Goal: Check status: Check status

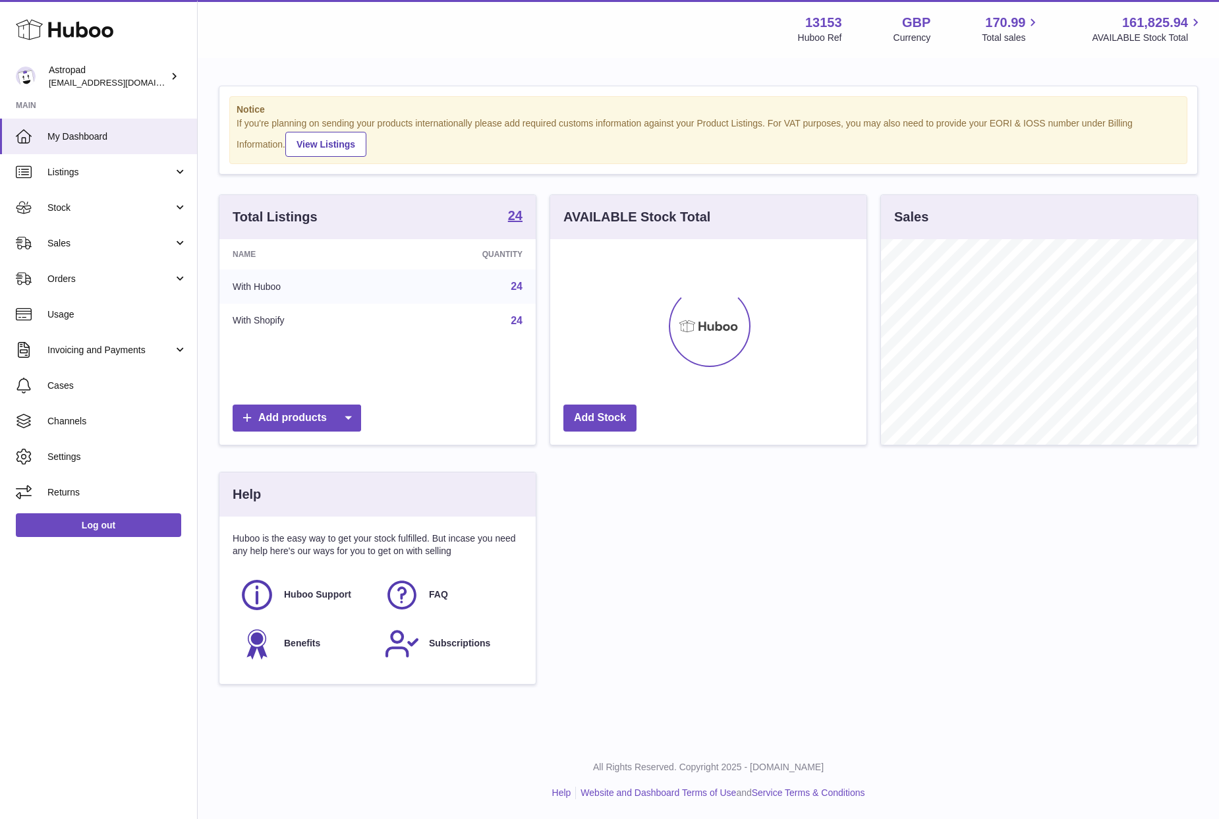
scroll to position [206, 316]
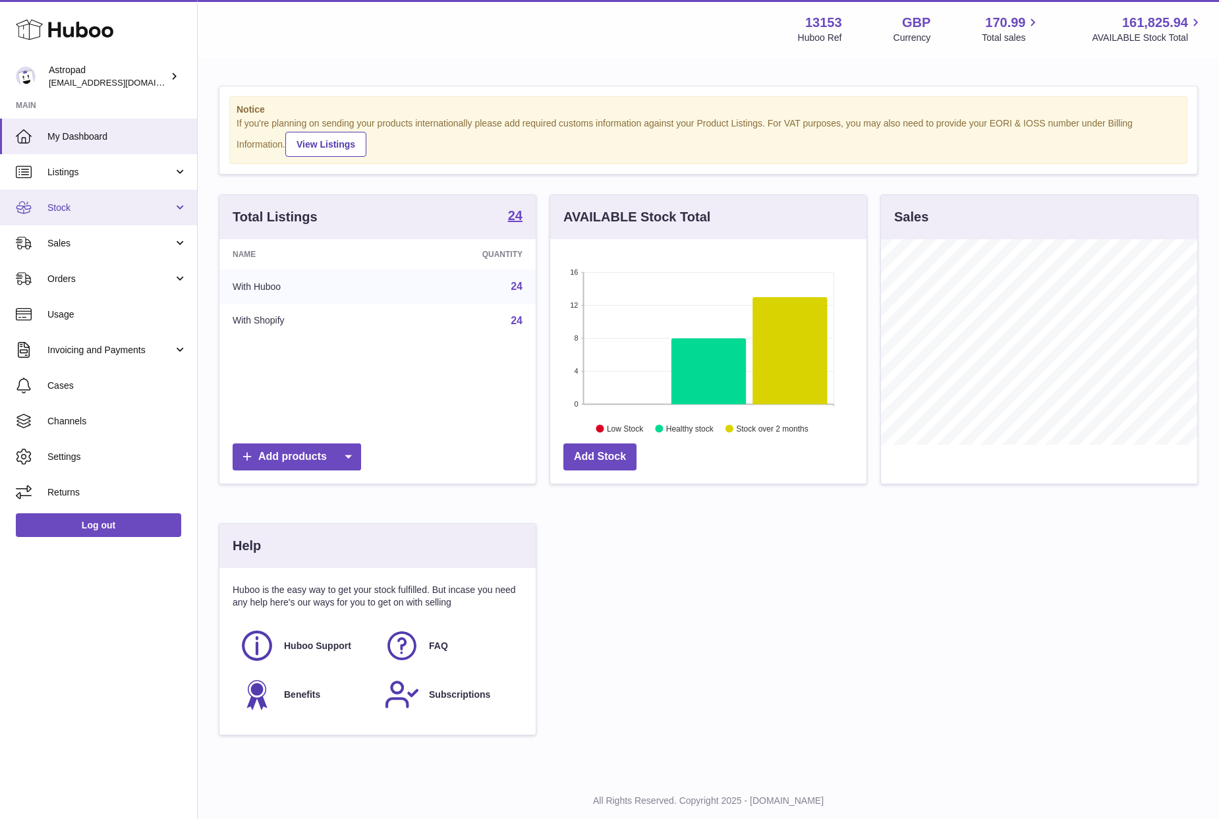
click at [84, 212] on span "Stock" at bounding box center [110, 208] width 126 height 13
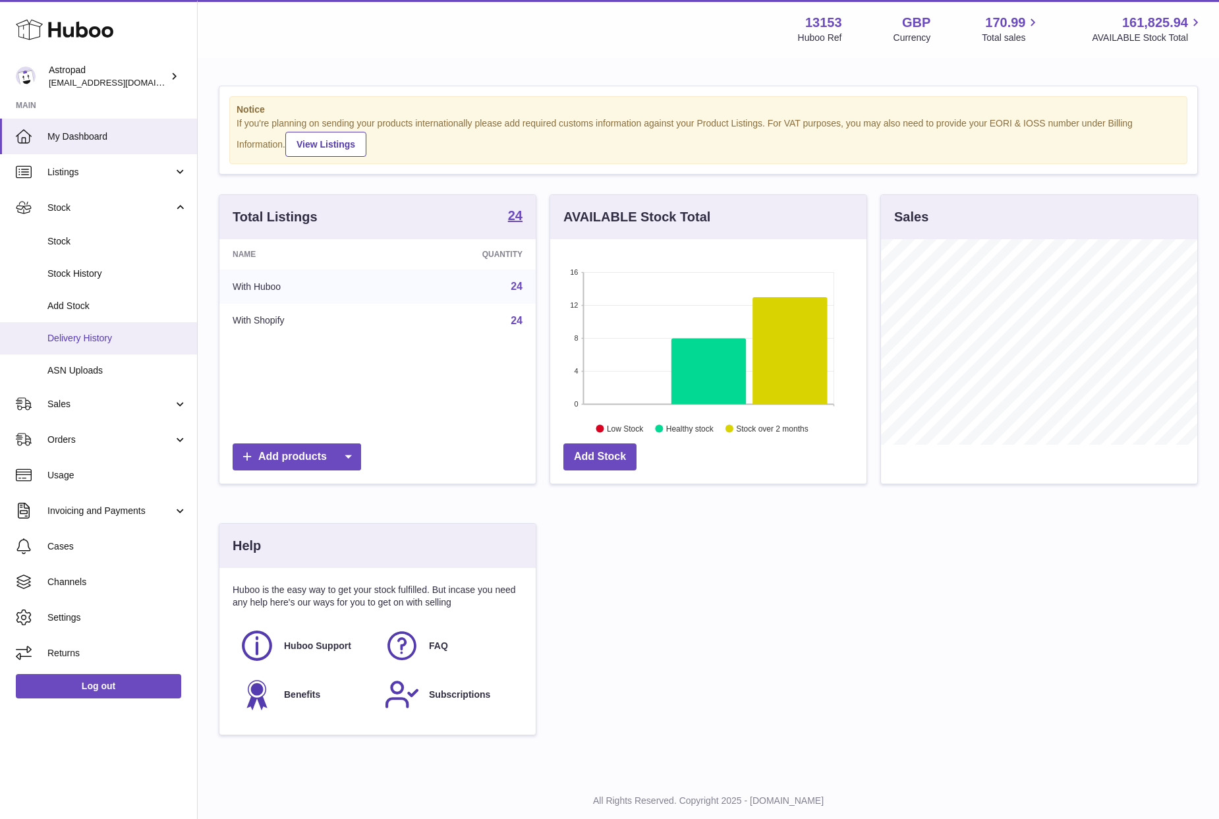
click at [76, 333] on span "Delivery History" at bounding box center [117, 338] width 140 height 13
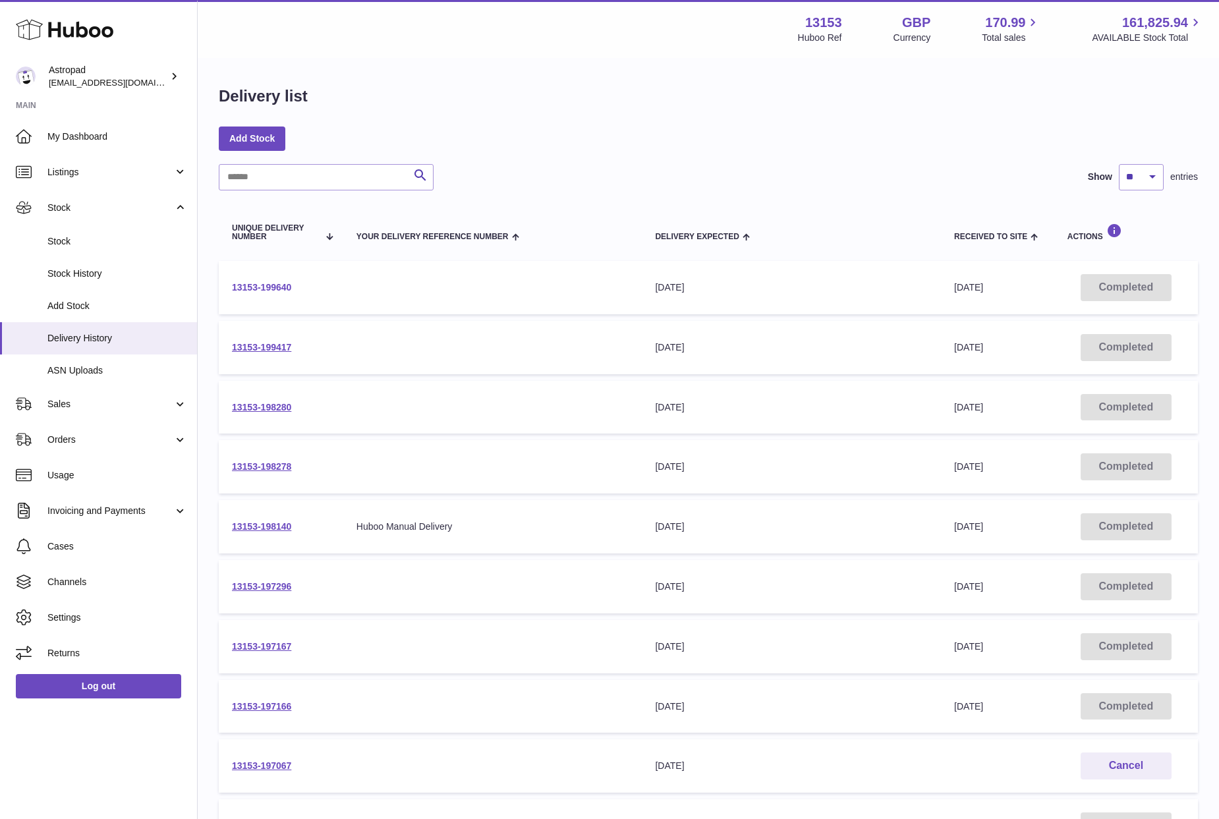
click at [253, 290] on link "13153-199640" at bounding box center [261, 287] width 59 height 11
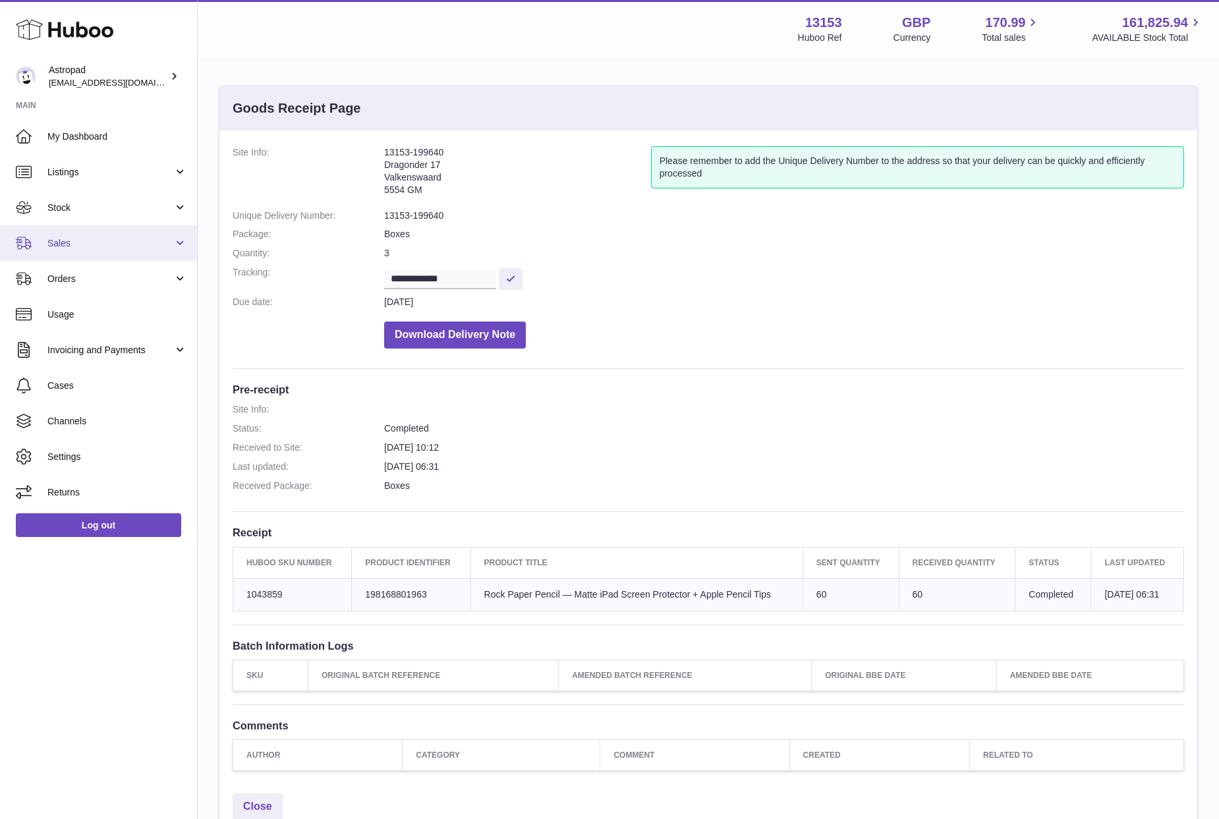
click at [70, 241] on span "Sales" at bounding box center [110, 243] width 126 height 13
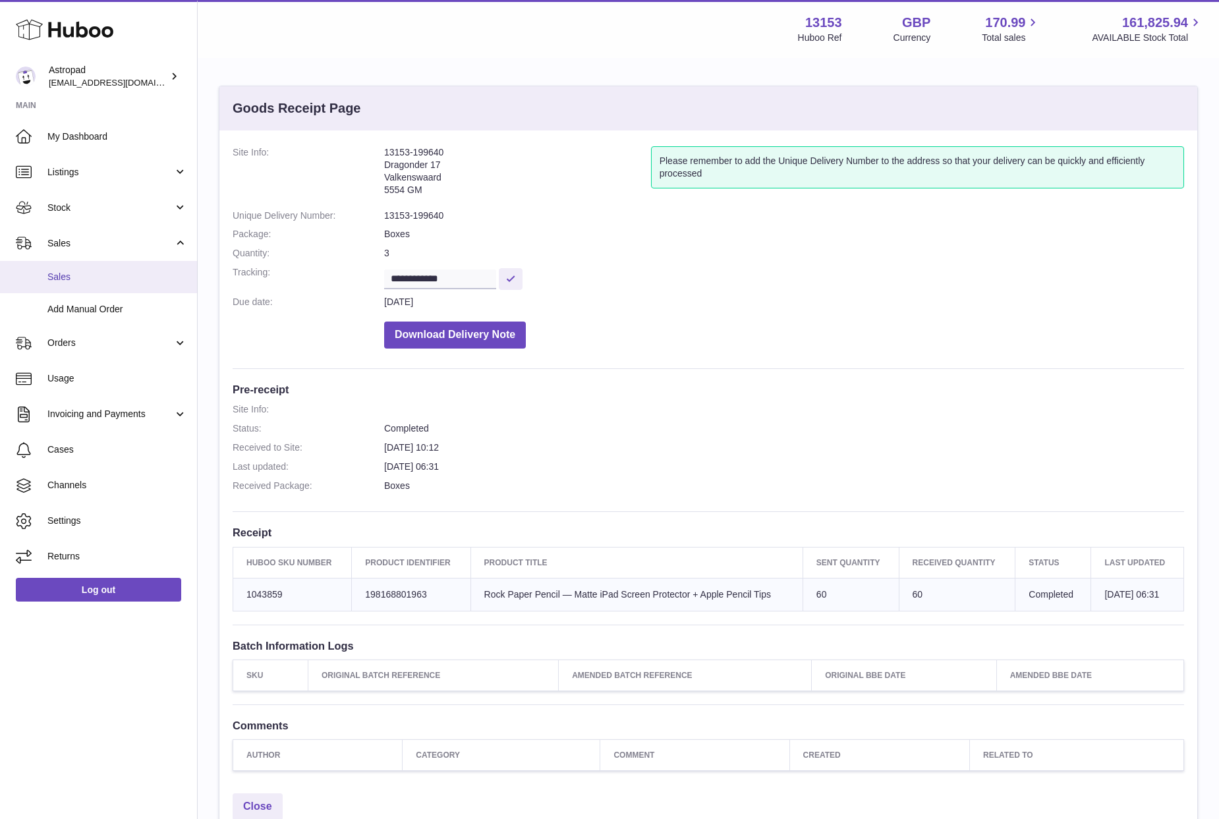
click at [72, 268] on link "Sales" at bounding box center [98, 277] width 197 height 32
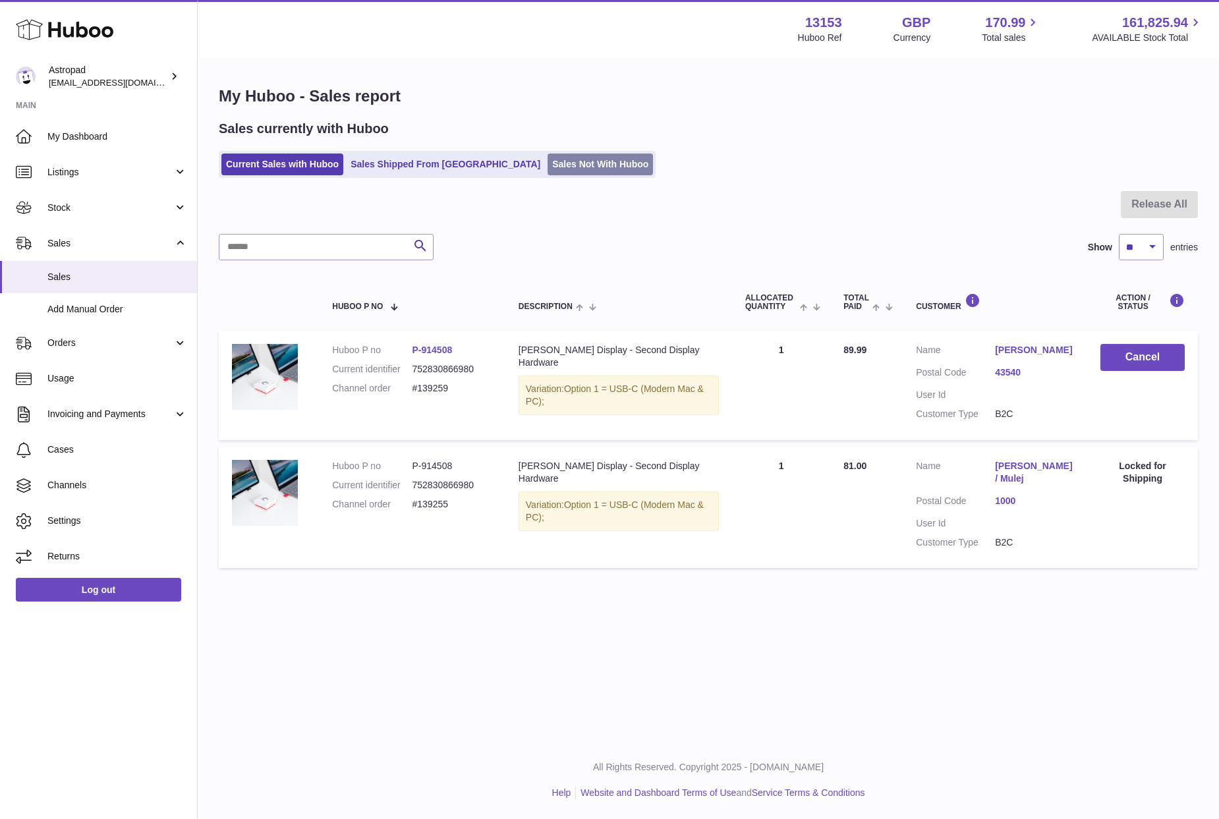
click at [552, 173] on link "Sales Not With Huboo" at bounding box center [600, 165] width 105 height 22
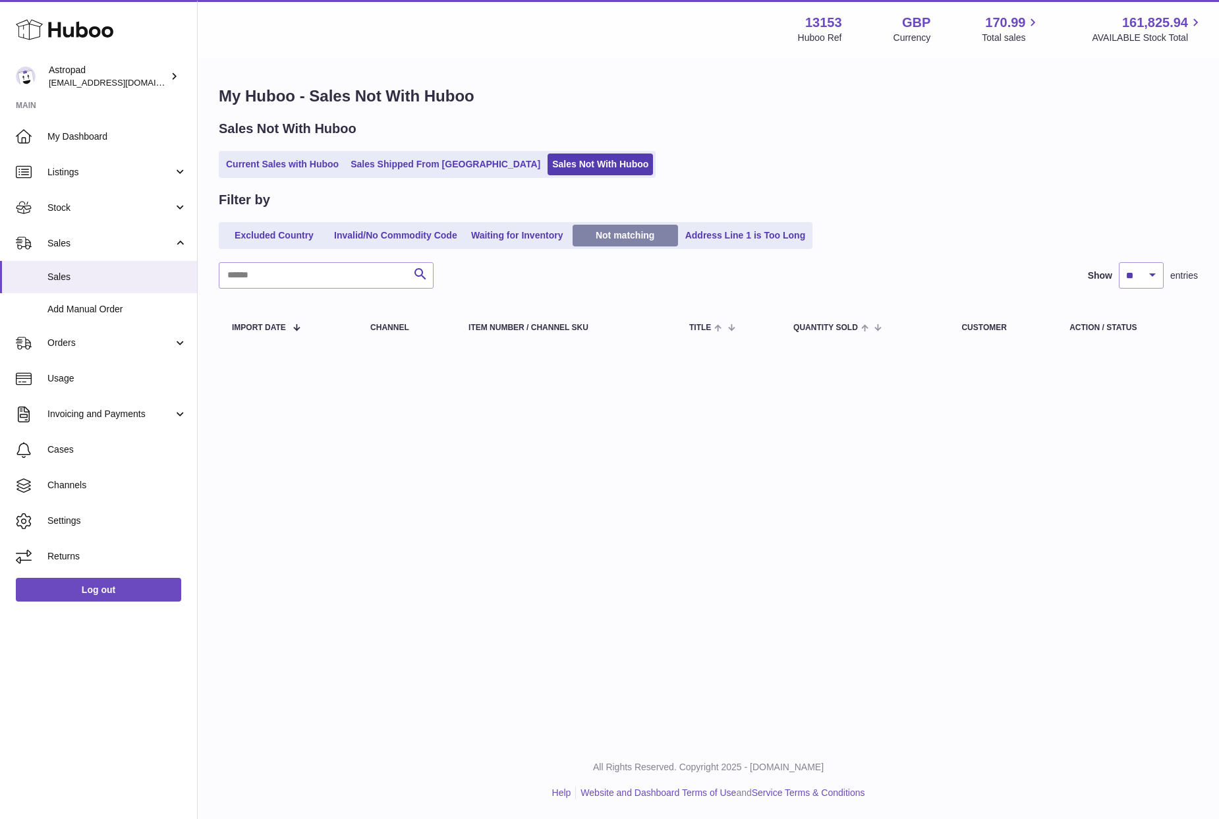
click at [625, 236] on link "Not matching" at bounding box center [625, 236] width 105 height 22
click at [479, 239] on link "Waiting for Inventory" at bounding box center [517, 236] width 105 height 22
click at [399, 239] on link "Invalid/No Commodity Code" at bounding box center [395, 236] width 132 height 22
click at [298, 237] on link "Excluded Country" at bounding box center [273, 236] width 105 height 22
click at [326, 161] on link "Current Sales with Huboo" at bounding box center [282, 165] width 122 height 22
